Goal: Transaction & Acquisition: Book appointment/travel/reservation

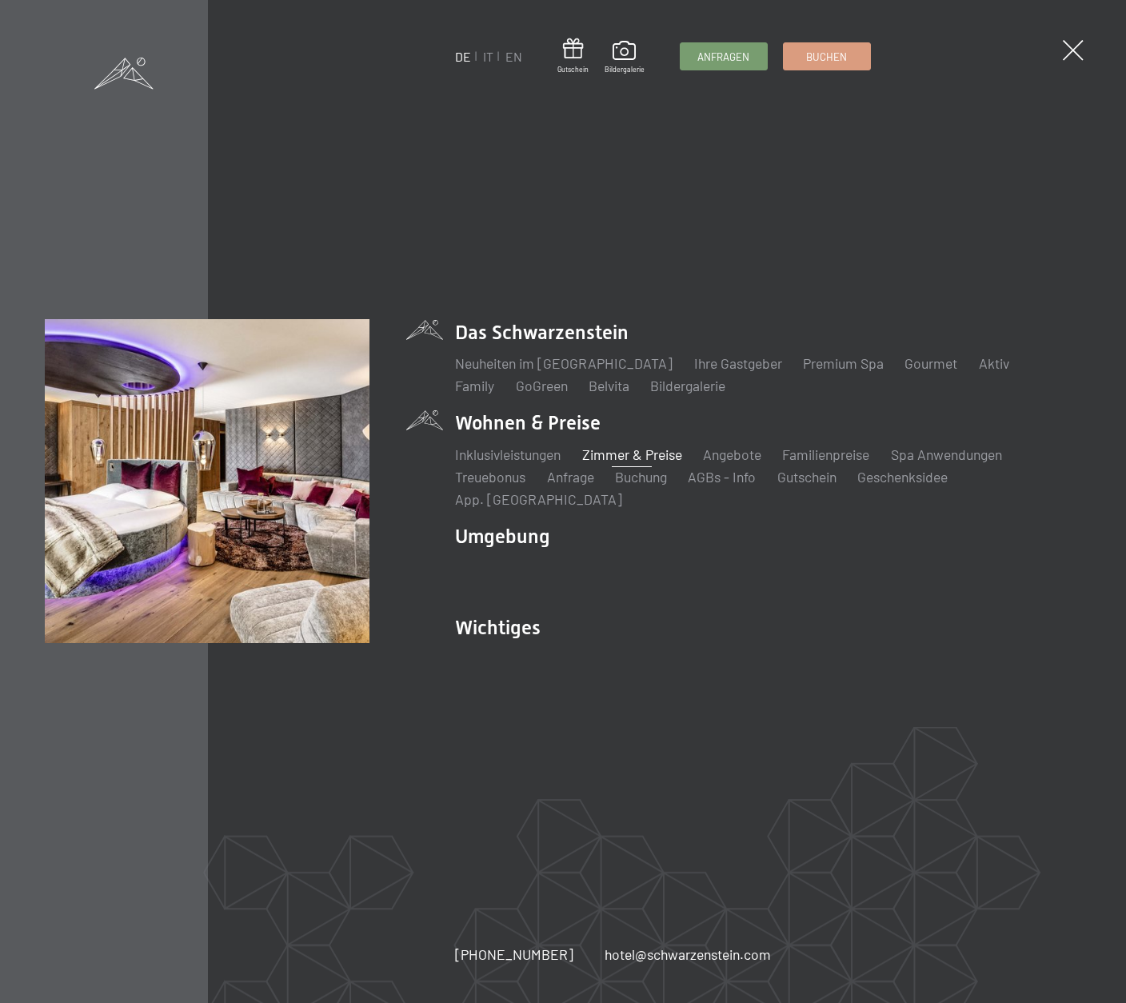
click at [641, 463] on link "Zimmer & Preise" at bounding box center [632, 455] width 100 height 18
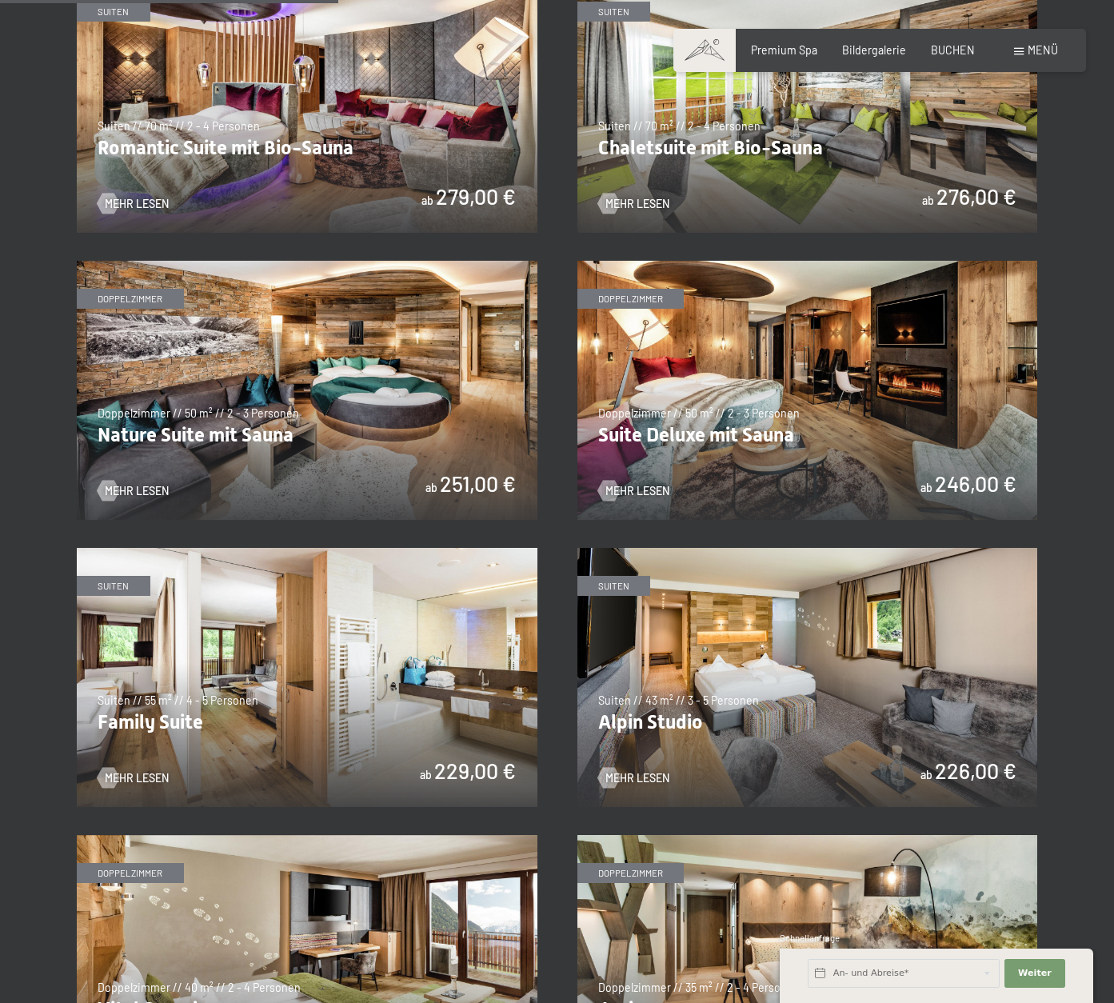
scroll to position [1280, 0]
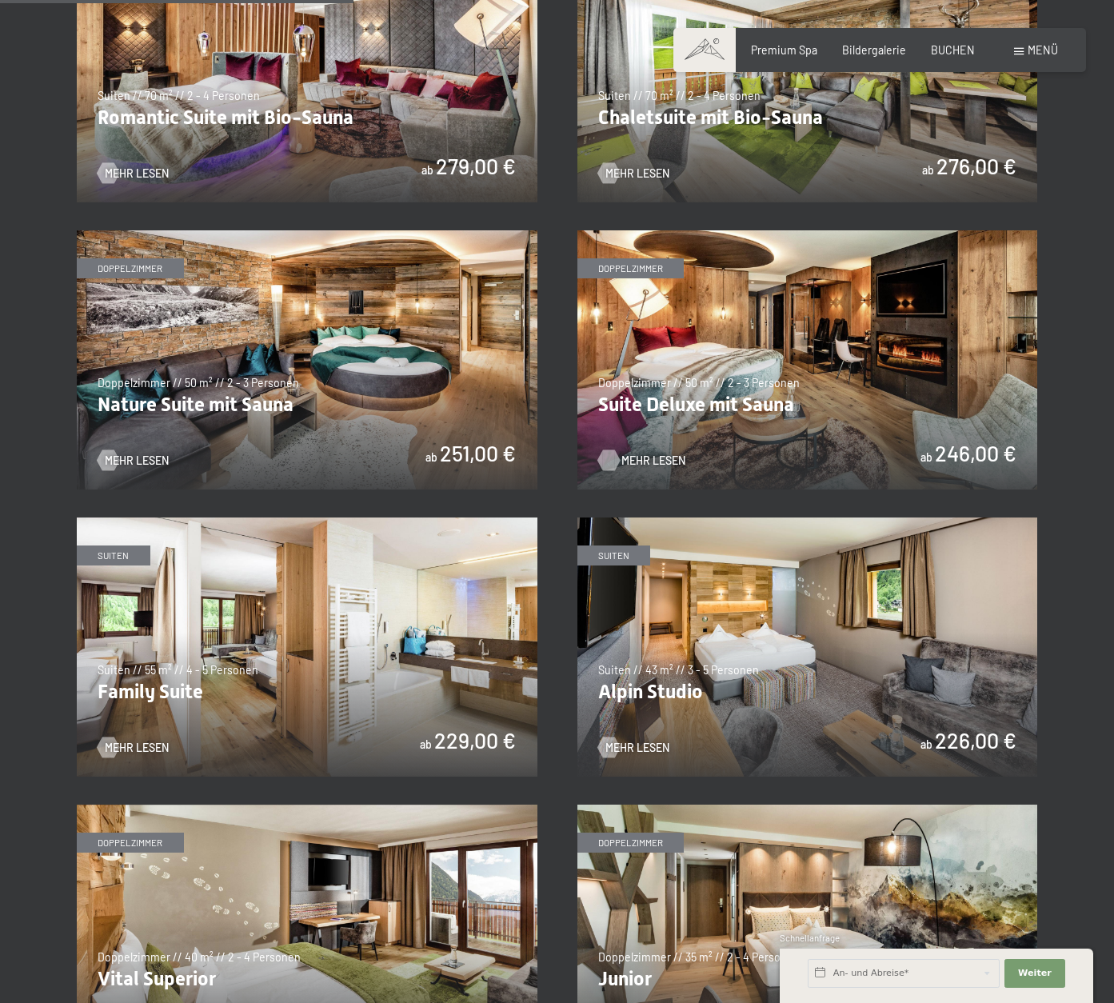
click at [634, 461] on span "Mehr Lesen" at bounding box center [654, 461] width 64 height 16
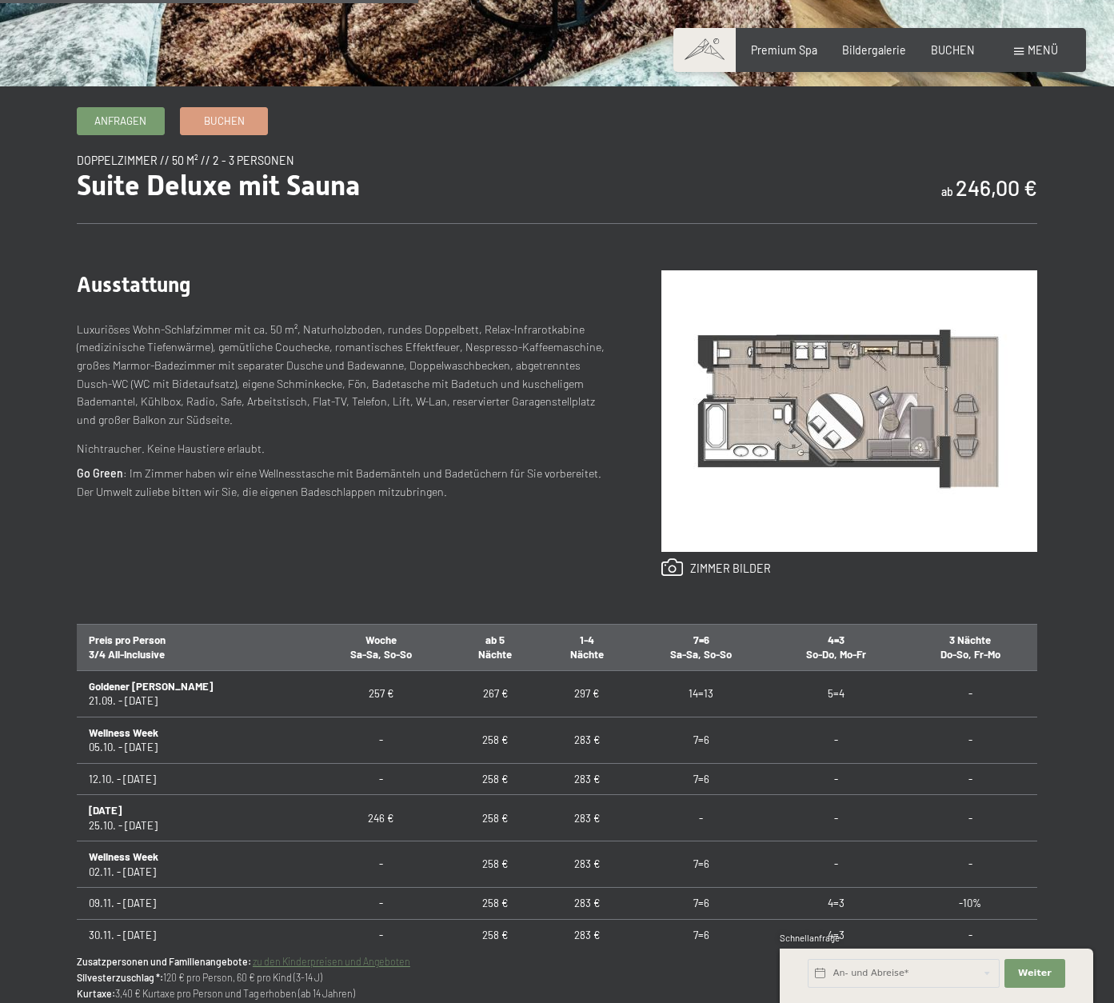
scroll to position [640, 0]
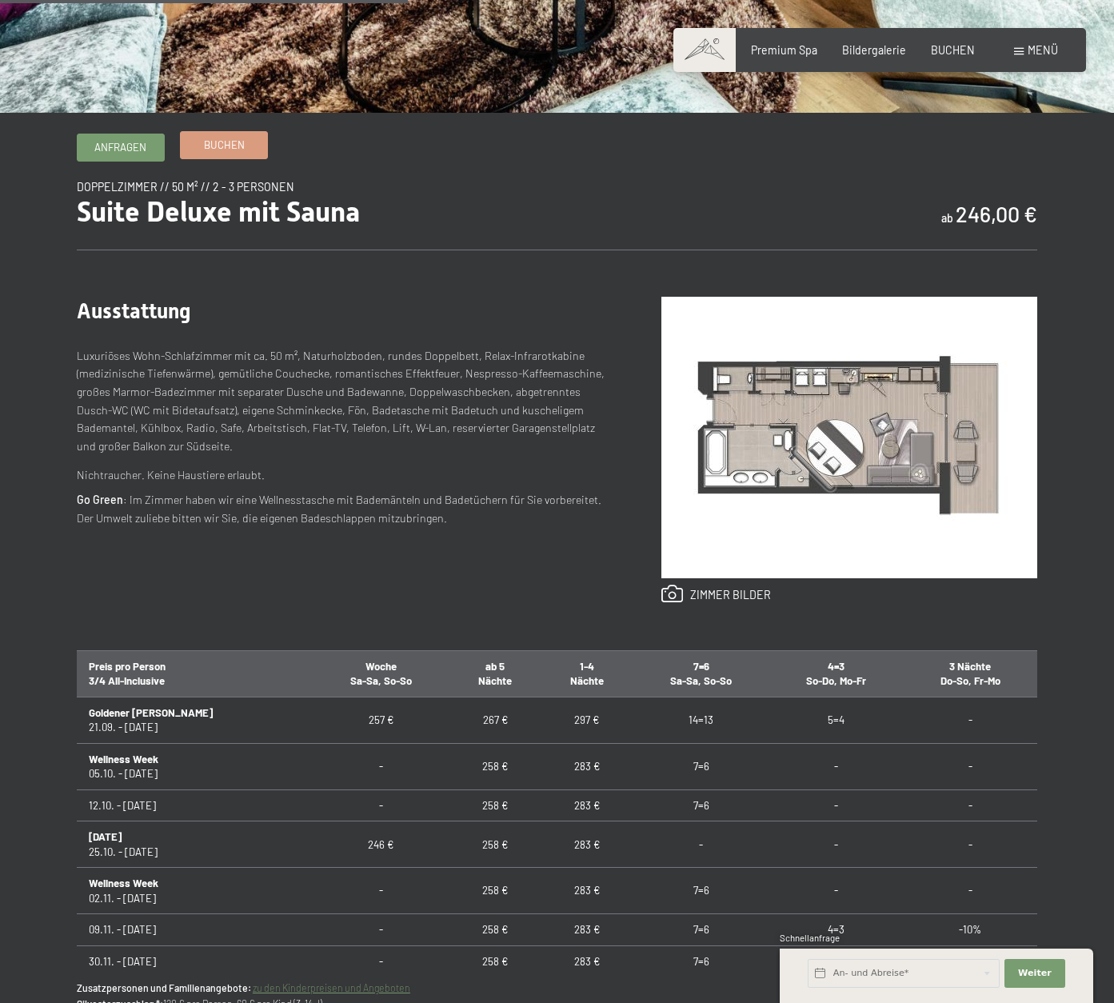
click at [247, 150] on link "Buchen" at bounding box center [224, 145] width 86 height 26
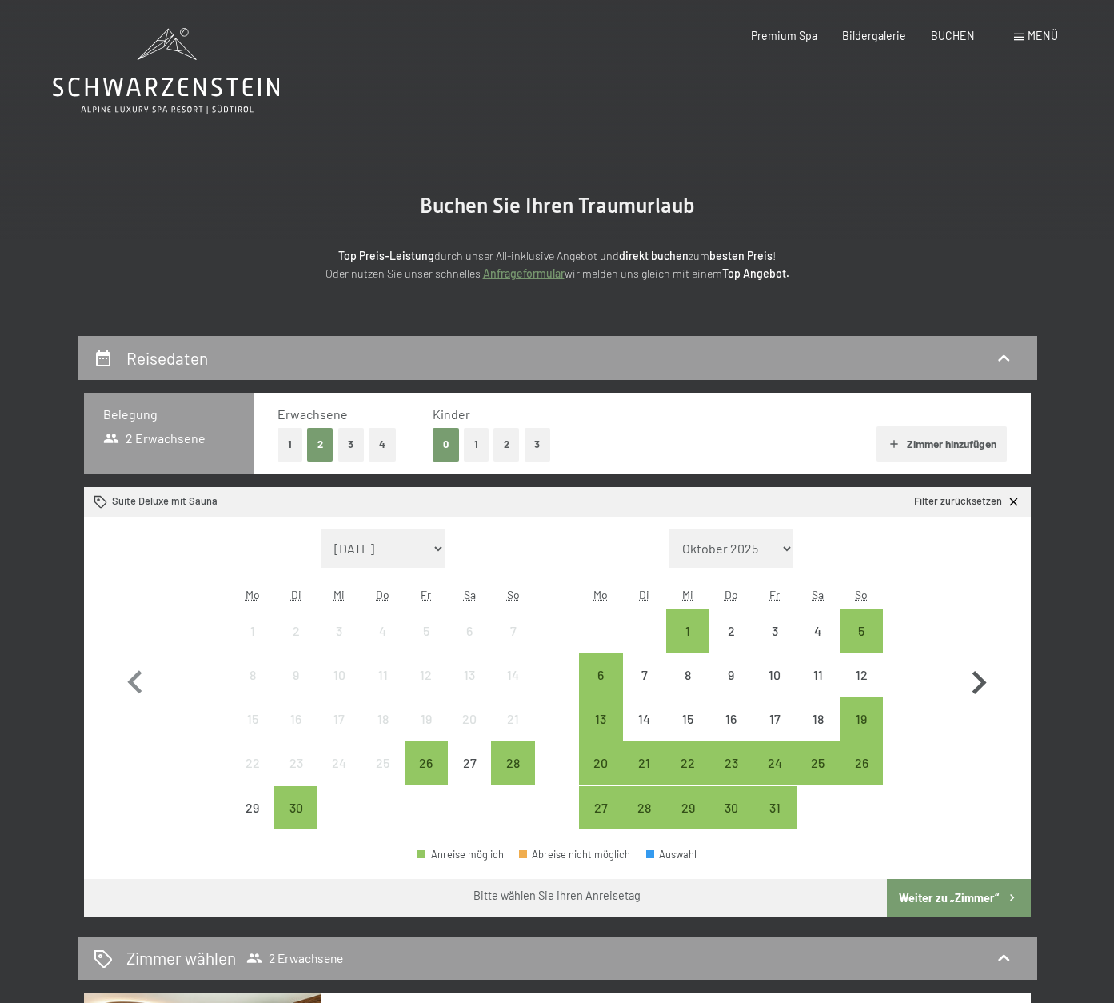
click at [978, 688] on icon "button" at bounding box center [980, 682] width 14 height 23
select select "2025-10-01"
select select "2025-11-01"
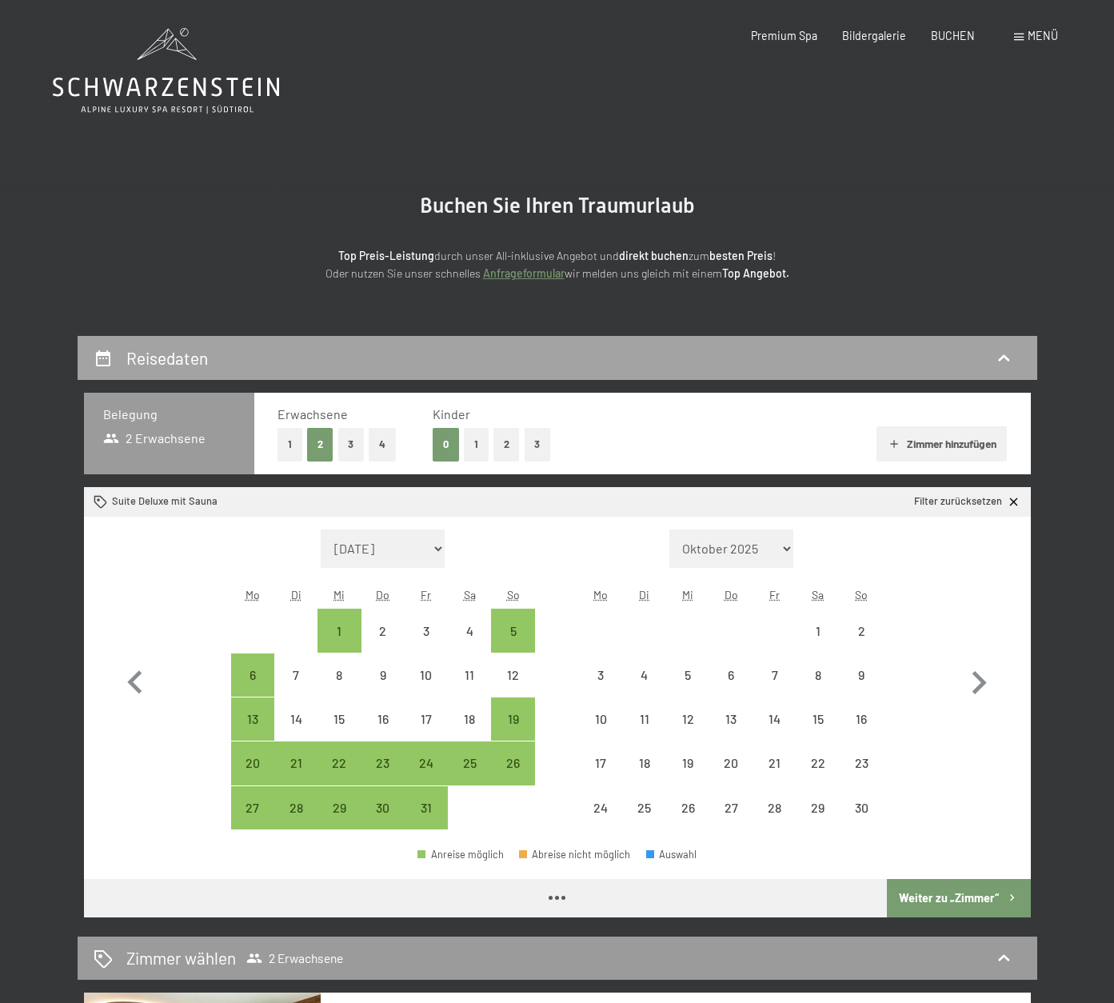
select select "2025-10-01"
select select "2025-11-01"
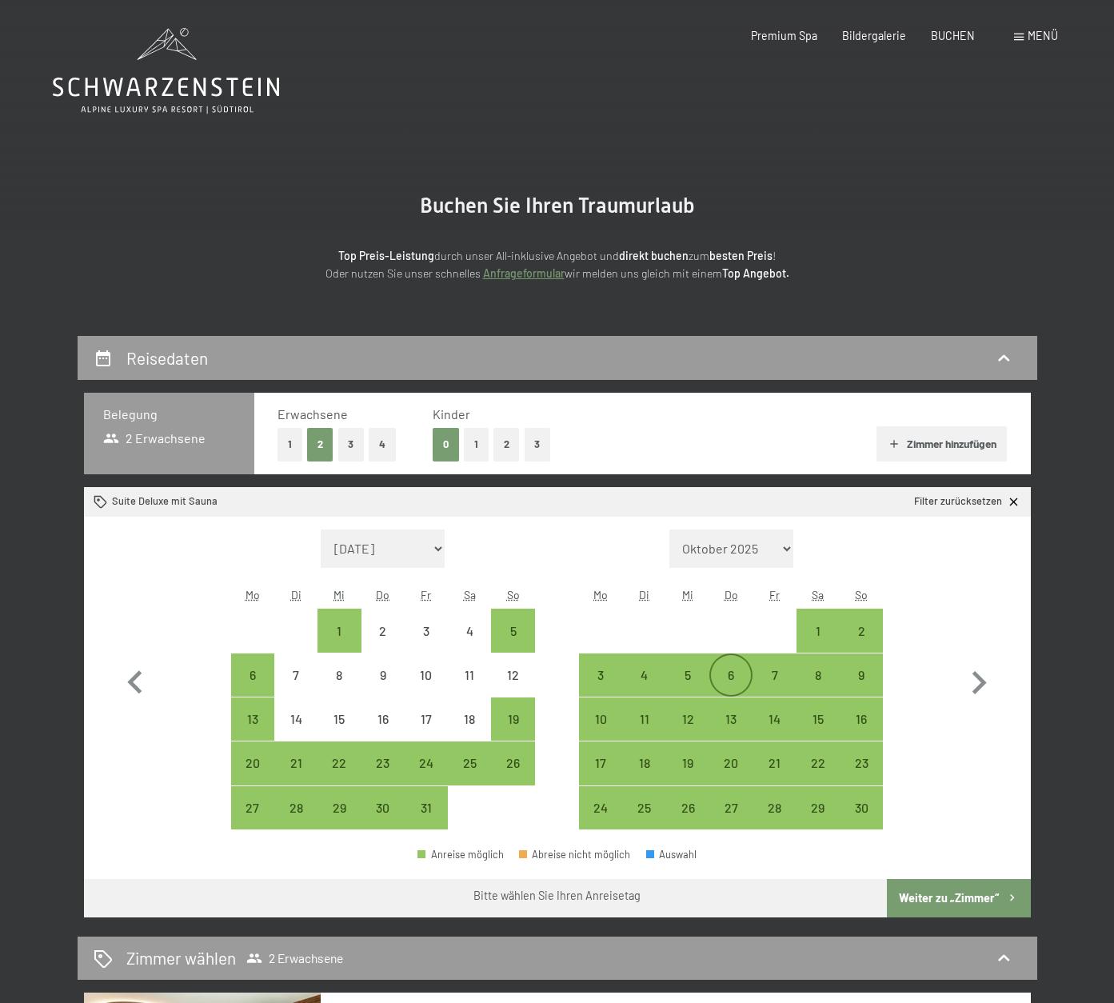
click at [742, 683] on div "6" at bounding box center [731, 689] width 40 height 40
select select "2025-10-01"
select select "2025-11-01"
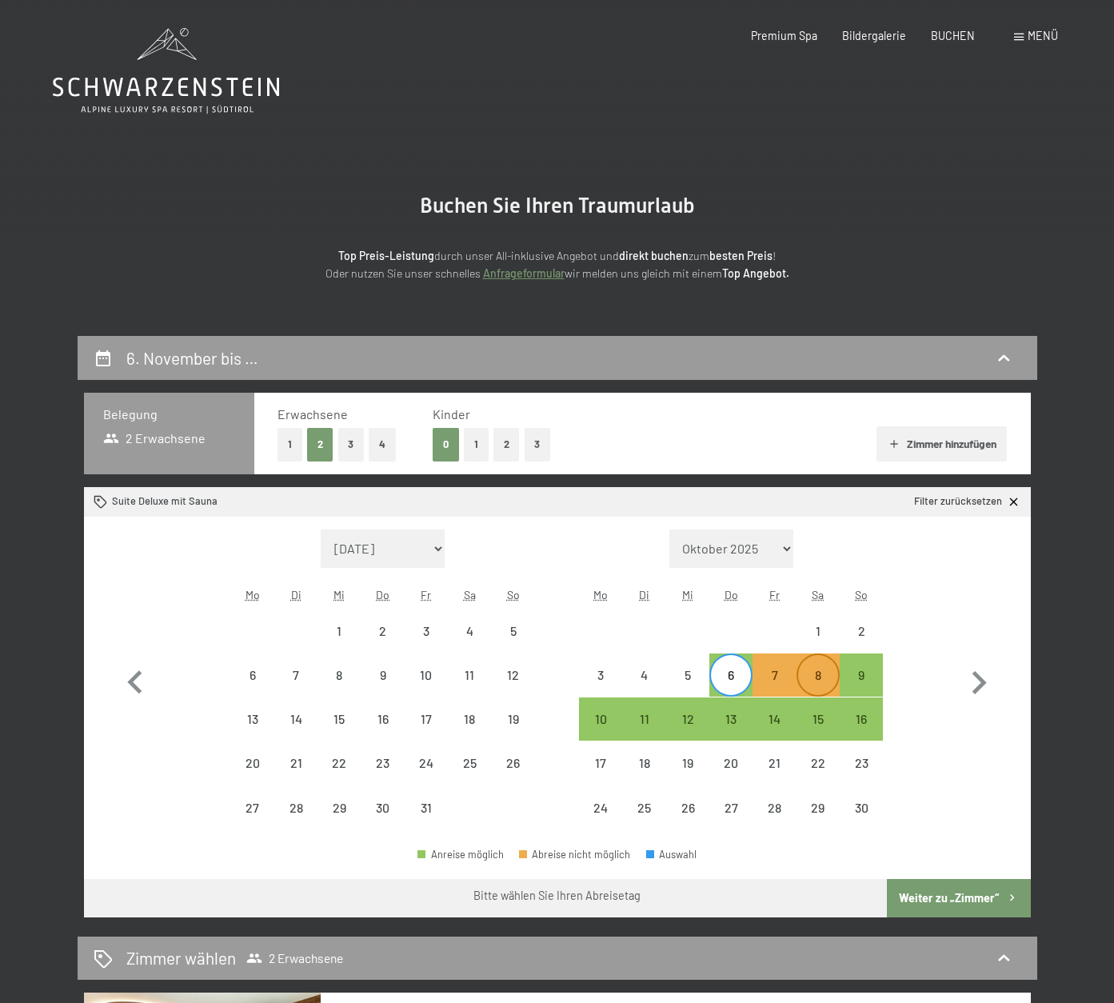
click at [815, 683] on div "8" at bounding box center [818, 689] width 40 height 40
select select "2025-10-01"
select select "2025-11-01"
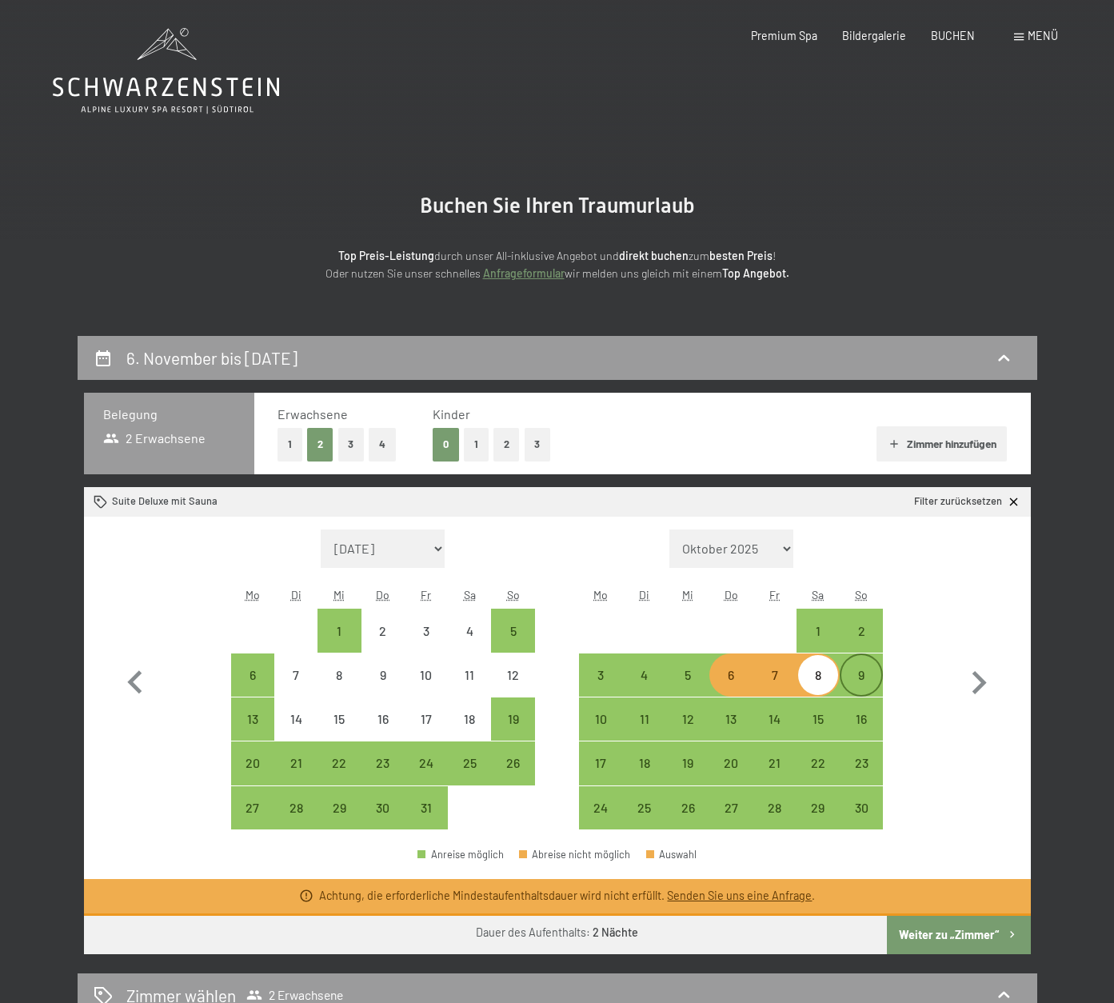
click at [853, 682] on div "9" at bounding box center [862, 689] width 40 height 40
select select "2025-10-01"
select select "2025-11-01"
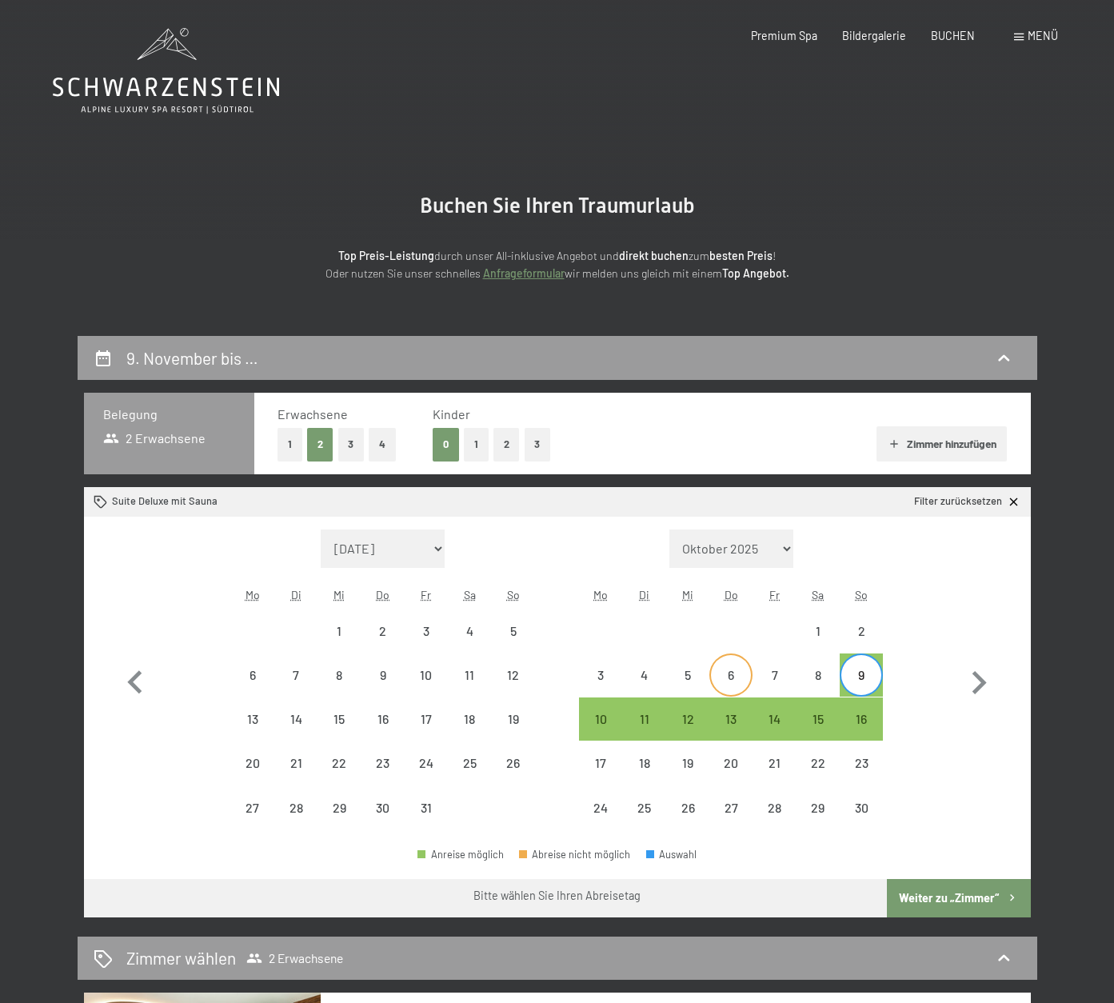
click at [734, 682] on div "6" at bounding box center [731, 689] width 40 height 40
select select "2025-10-01"
select select "2025-11-01"
click at [869, 679] on div "9" at bounding box center [862, 689] width 40 height 40
select select "2025-10-01"
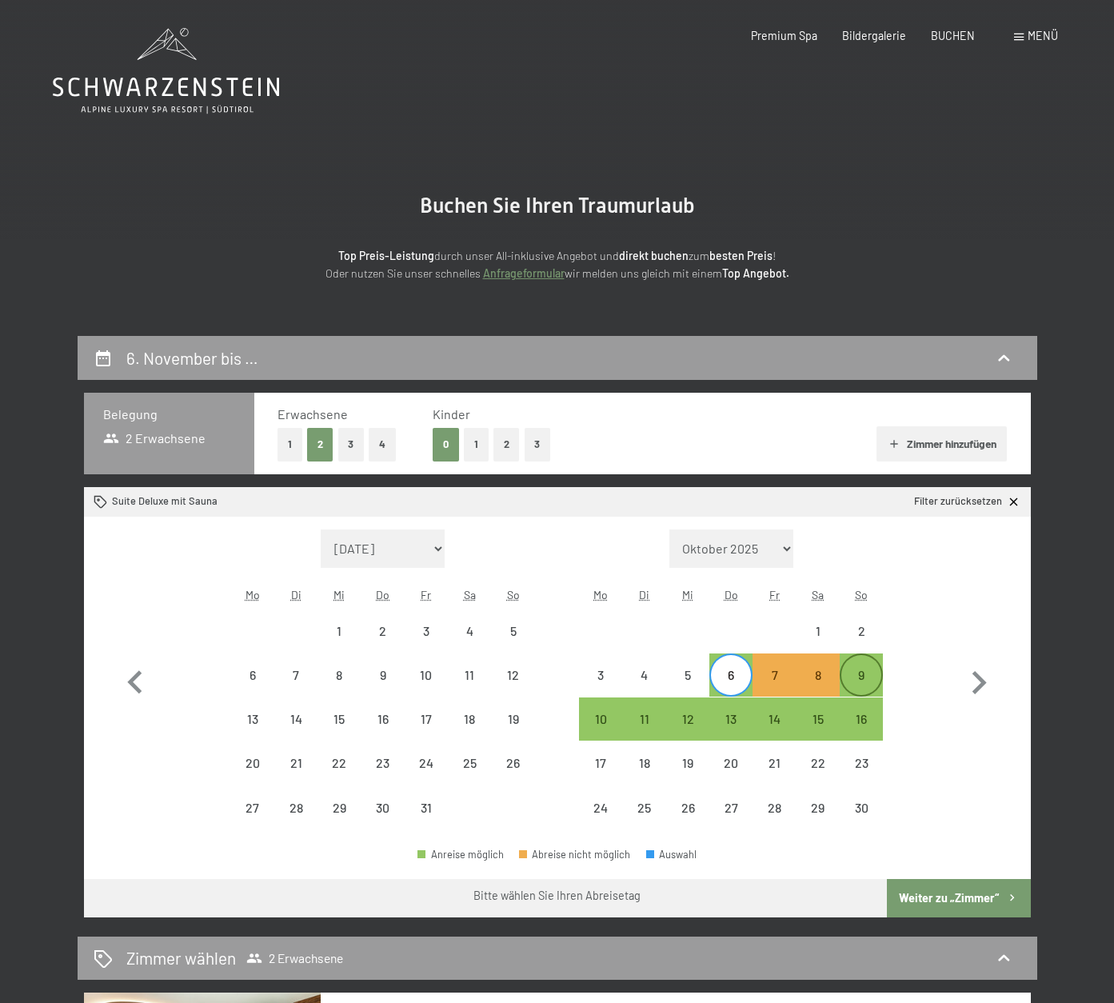
select select "2025-11-01"
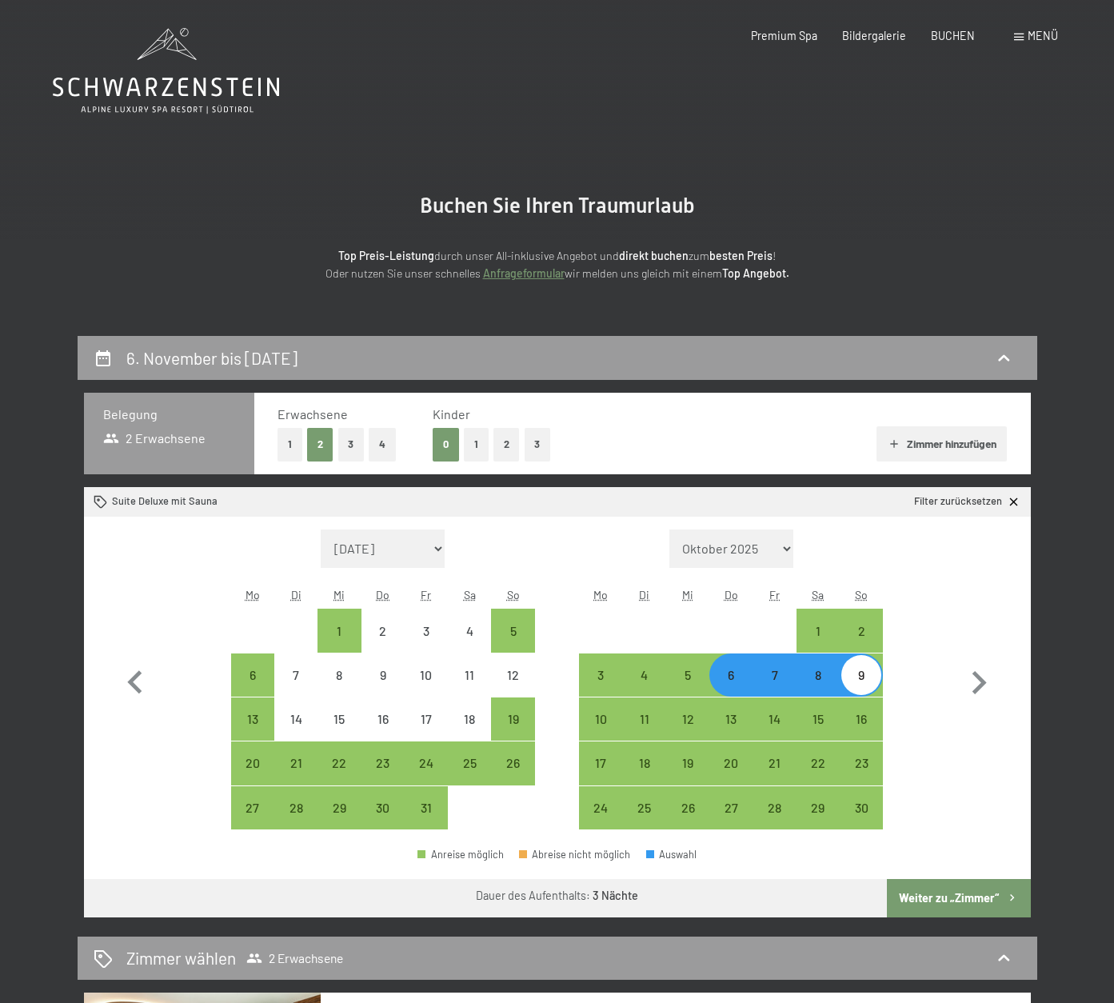
click at [954, 893] on button "Weiter zu „Zimmer“" at bounding box center [958, 898] width 143 height 38
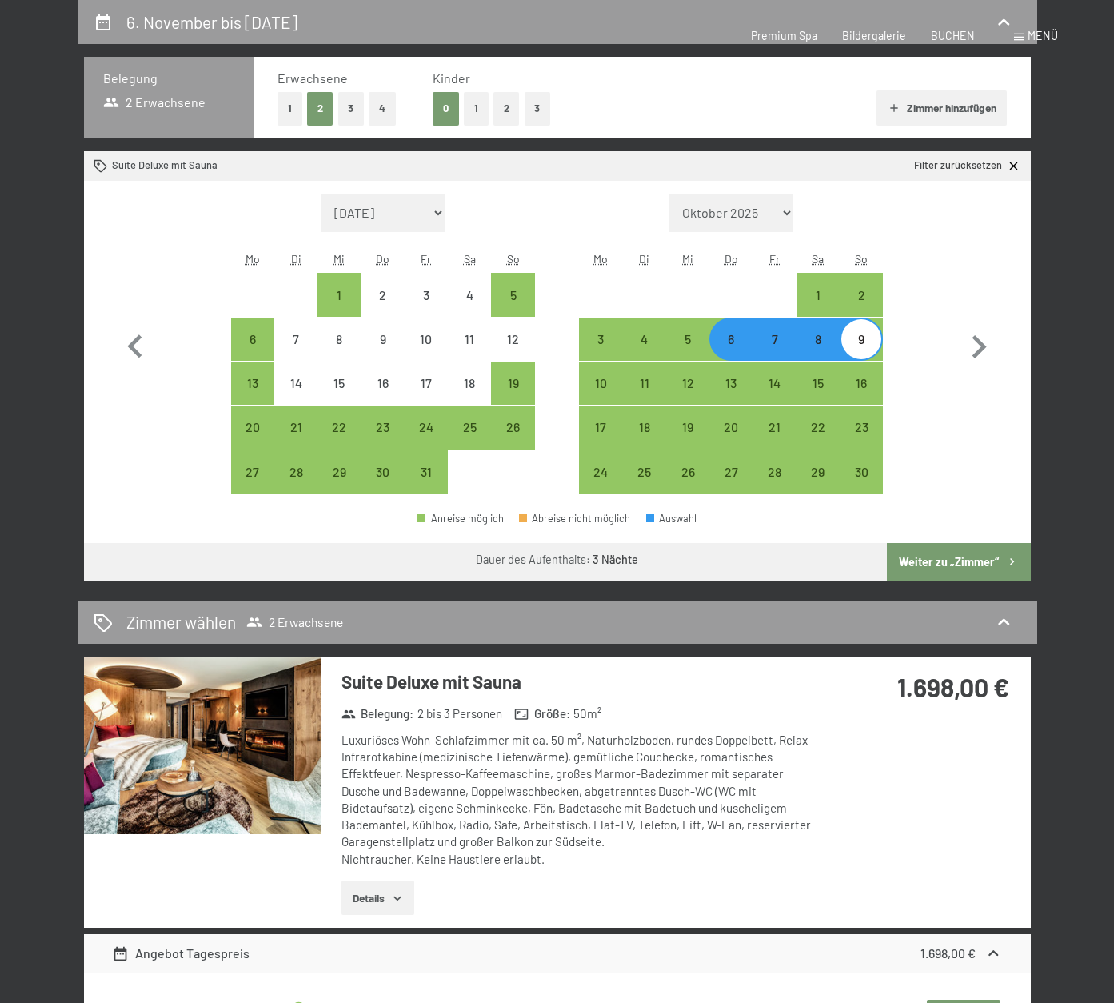
select select "2025-10-01"
select select "2025-11-01"
